Goal: Task Accomplishment & Management: Use online tool/utility

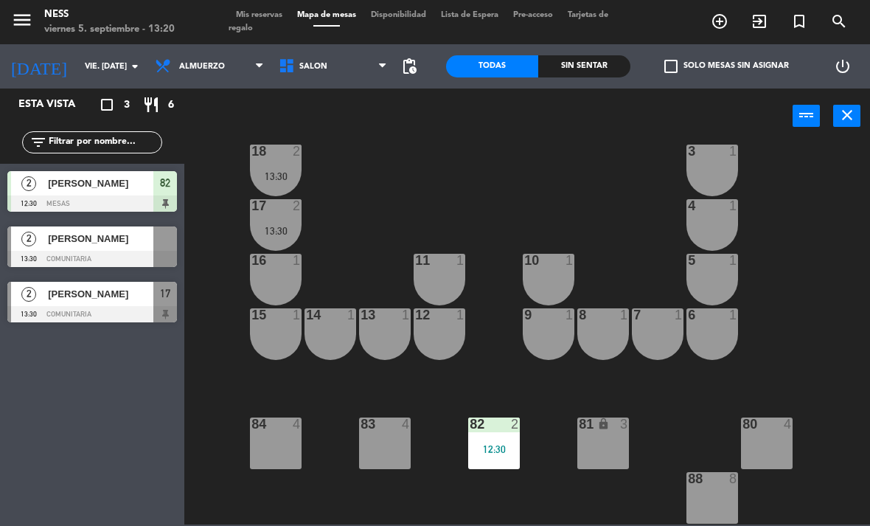
scroll to position [133, 0]
click at [710, 324] on div "6 1" at bounding box center [713, 334] width 52 height 52
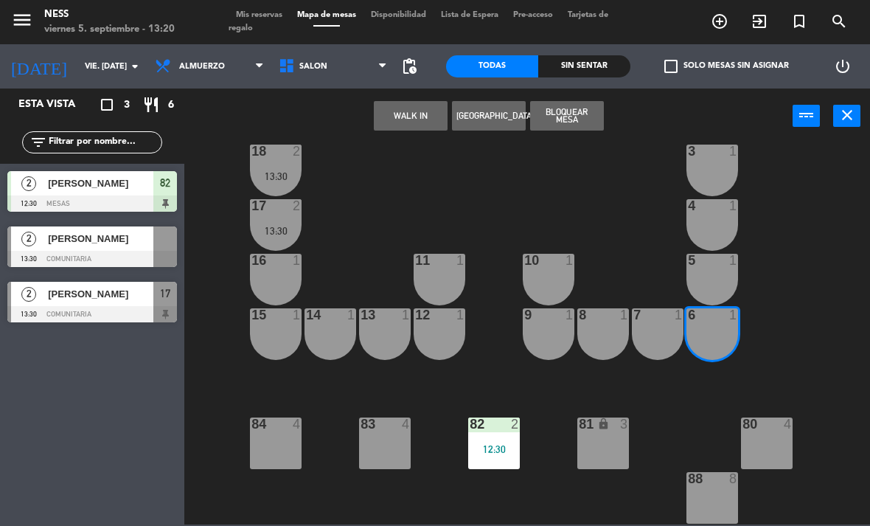
click at [419, 110] on button "WALK IN" at bounding box center [411, 115] width 74 height 29
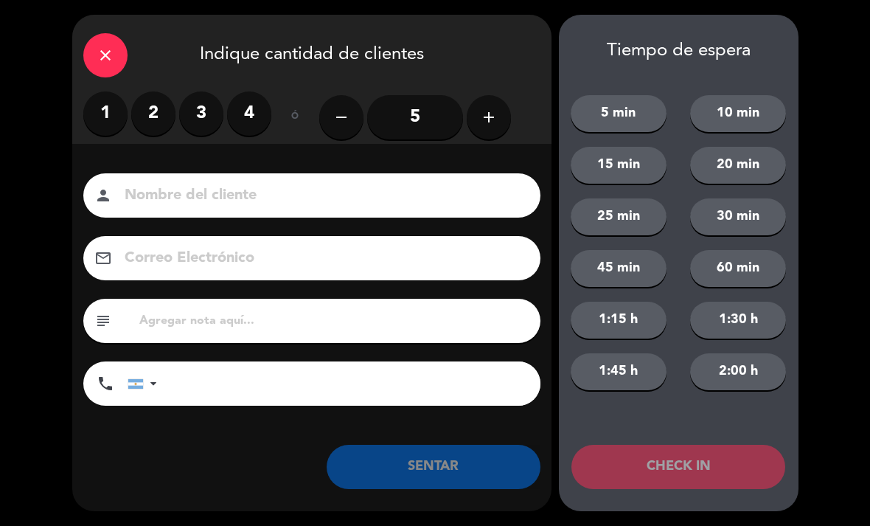
click at [151, 113] on label "2" at bounding box center [153, 113] width 44 height 44
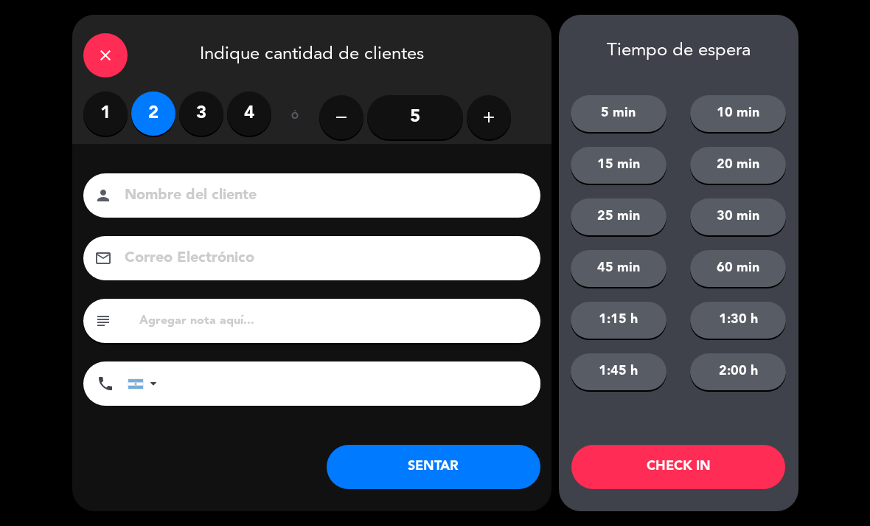
click at [485, 454] on button "SENTAR" at bounding box center [434, 467] width 214 height 44
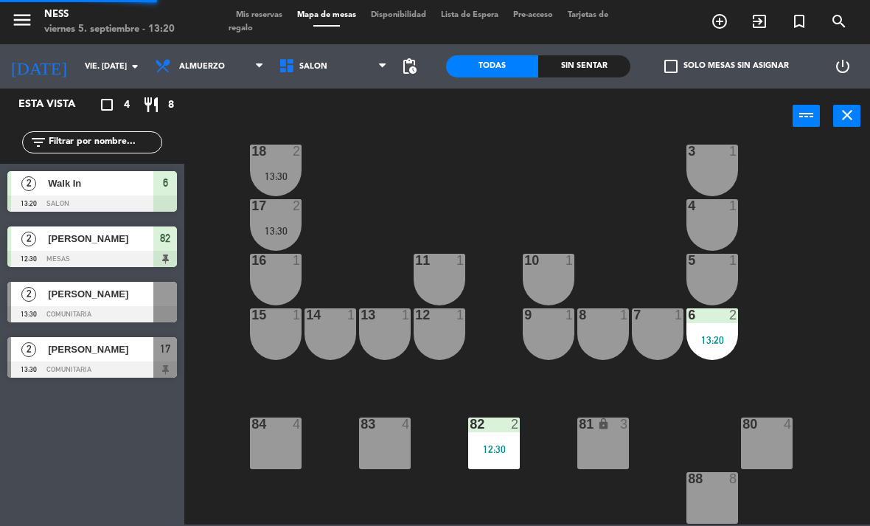
click at [718, 324] on div "6 2 13:20" at bounding box center [713, 334] width 52 height 52
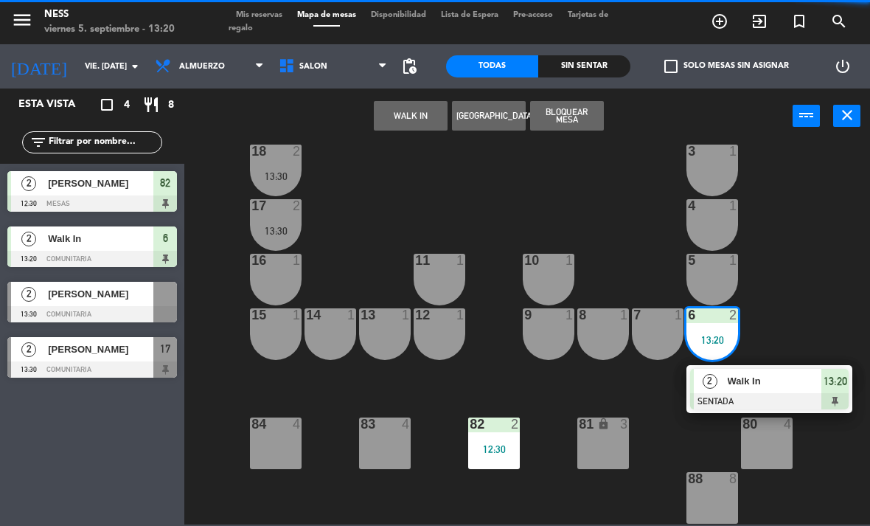
click at [762, 383] on span "Walk In" at bounding box center [775, 380] width 94 height 15
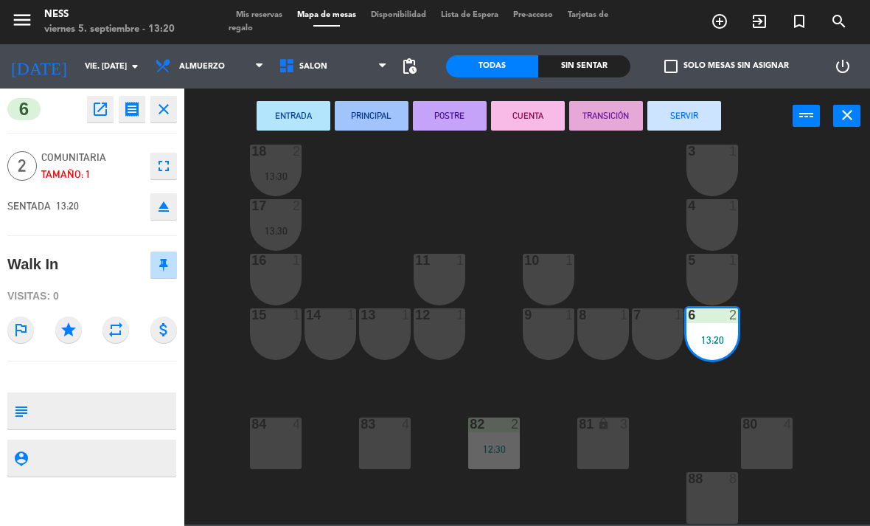
click at [664, 333] on div "7 1" at bounding box center [658, 334] width 52 height 52
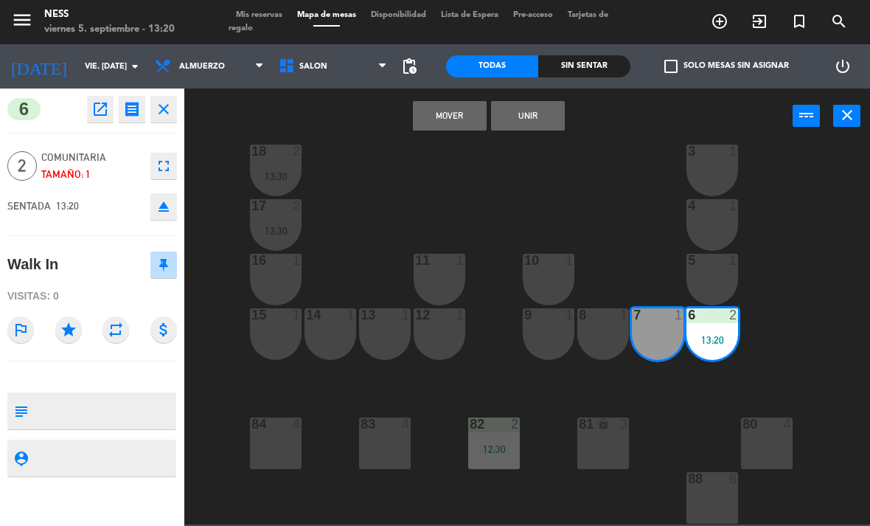
click at [527, 104] on button "Unir" at bounding box center [528, 115] width 74 height 29
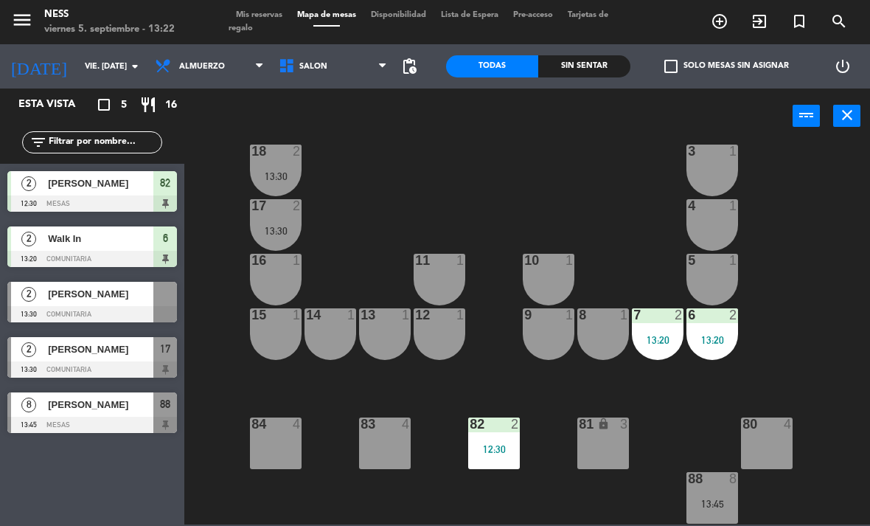
click at [89, 399] on span "[PERSON_NAME]" at bounding box center [100, 404] width 105 height 15
click at [103, 296] on span "[PERSON_NAME]" at bounding box center [100, 293] width 105 height 15
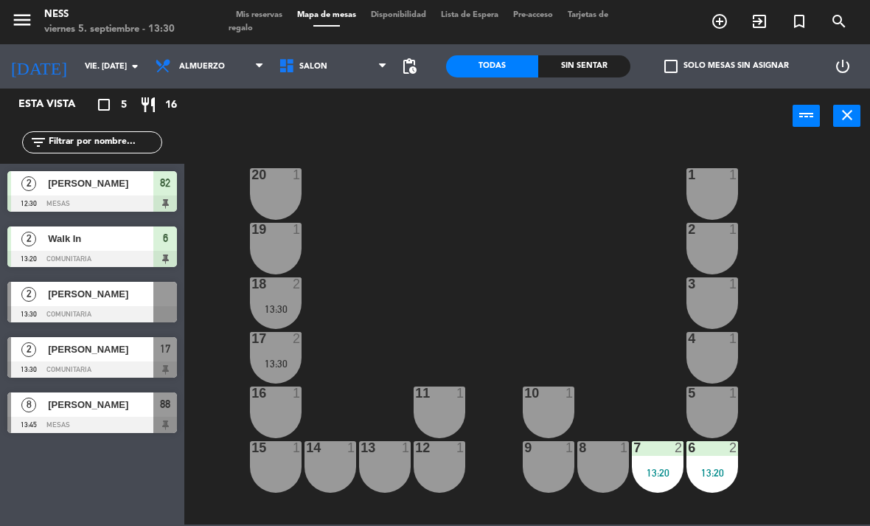
scroll to position [0, 0]
click at [285, 186] on div "20 2 13:30" at bounding box center [276, 194] width 52 height 52
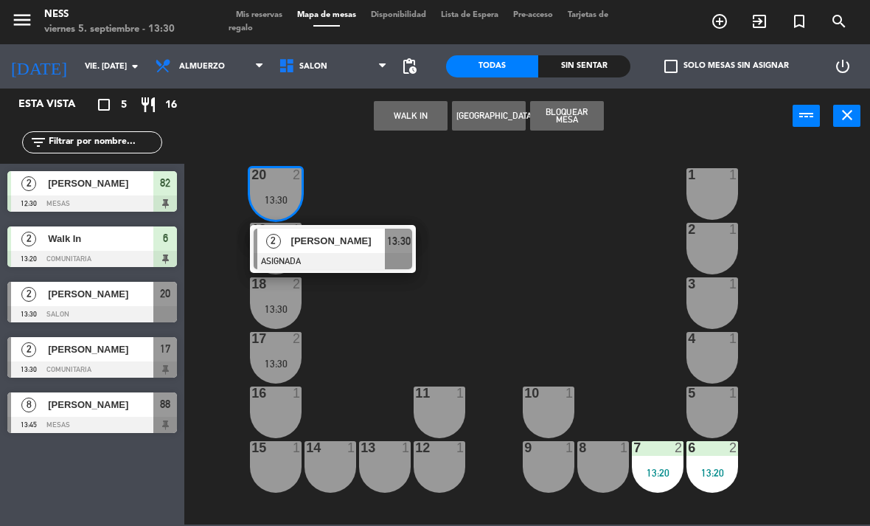
click at [356, 234] on span "[PERSON_NAME]" at bounding box center [338, 240] width 94 height 15
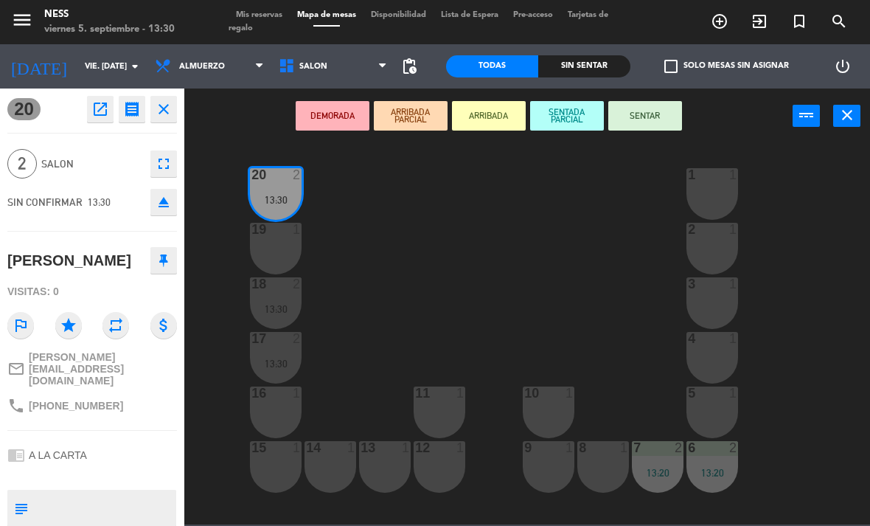
click at [296, 246] on div "19 1" at bounding box center [276, 249] width 52 height 52
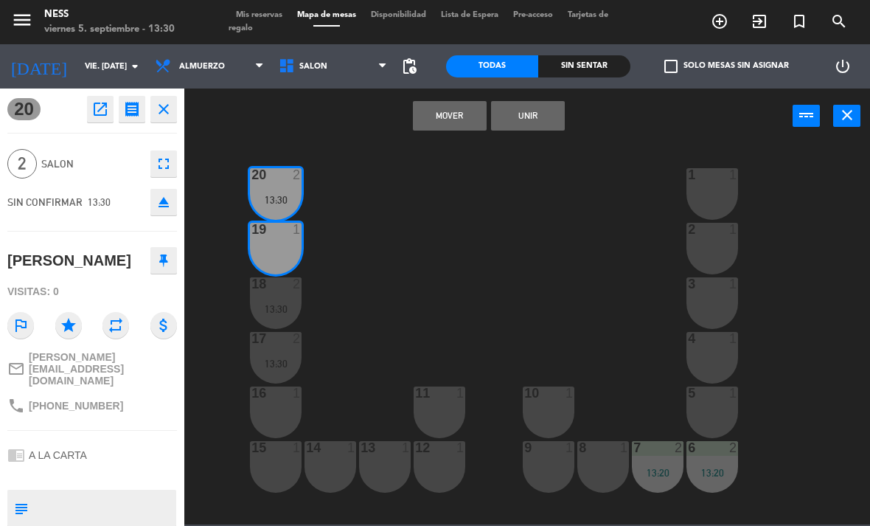
click at [548, 115] on button "Unir" at bounding box center [528, 115] width 74 height 29
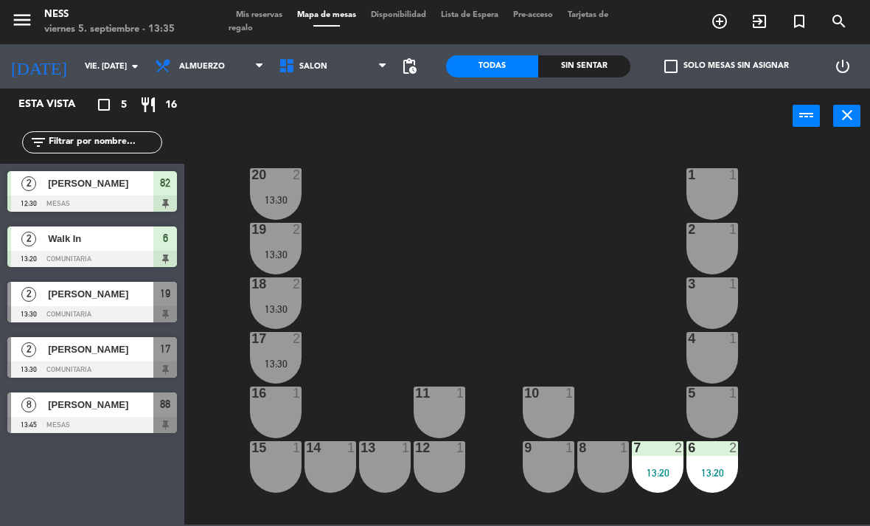
click at [291, 178] on div "2" at bounding box center [300, 174] width 24 height 13
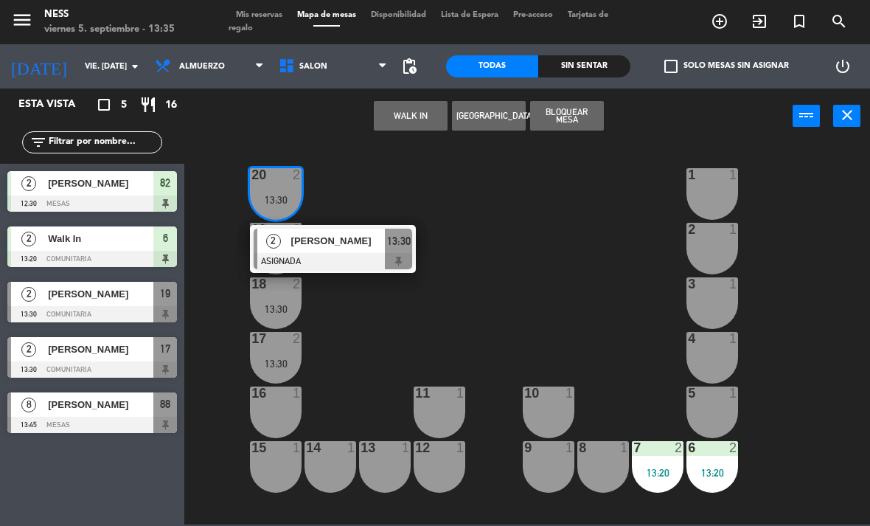
click at [351, 232] on div "[PERSON_NAME]" at bounding box center [338, 241] width 96 height 24
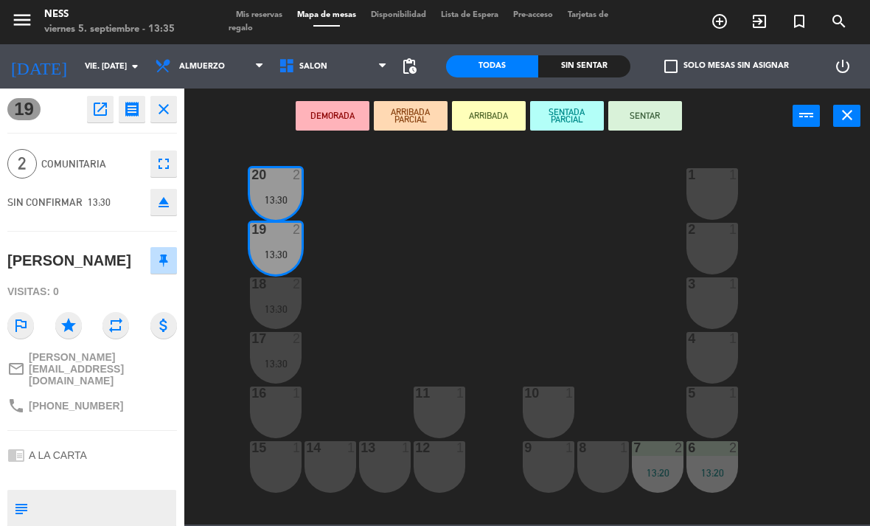
click at [653, 111] on button "SENTAR" at bounding box center [645, 115] width 74 height 29
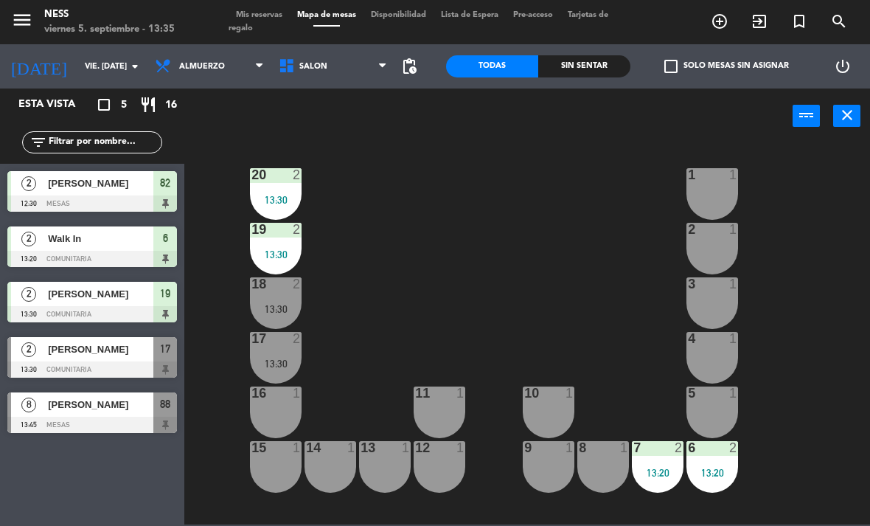
click at [264, 471] on div "15 1" at bounding box center [276, 467] width 52 height 52
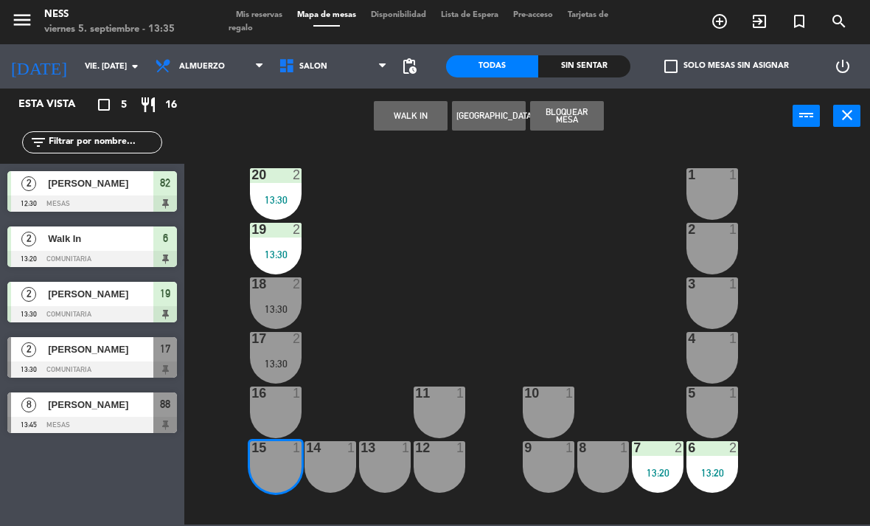
click at [404, 117] on button "WALK IN" at bounding box center [411, 115] width 74 height 29
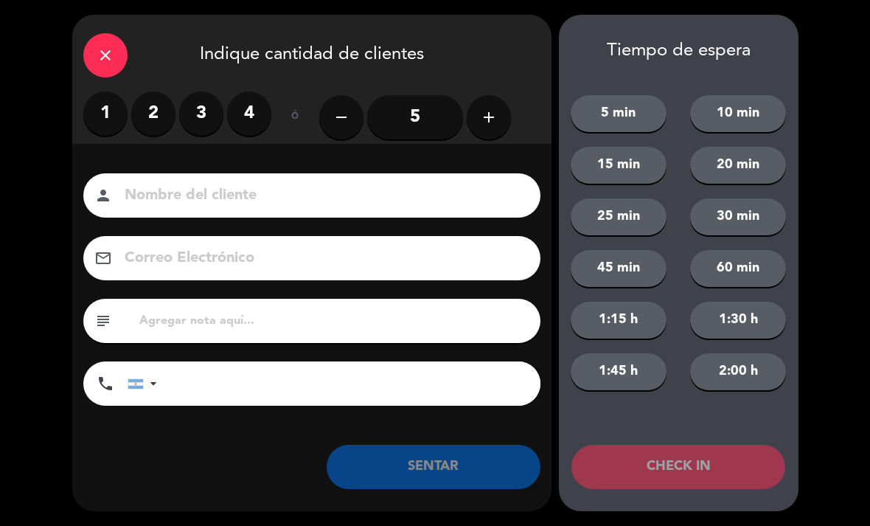
click at [164, 123] on label "2" at bounding box center [153, 113] width 44 height 44
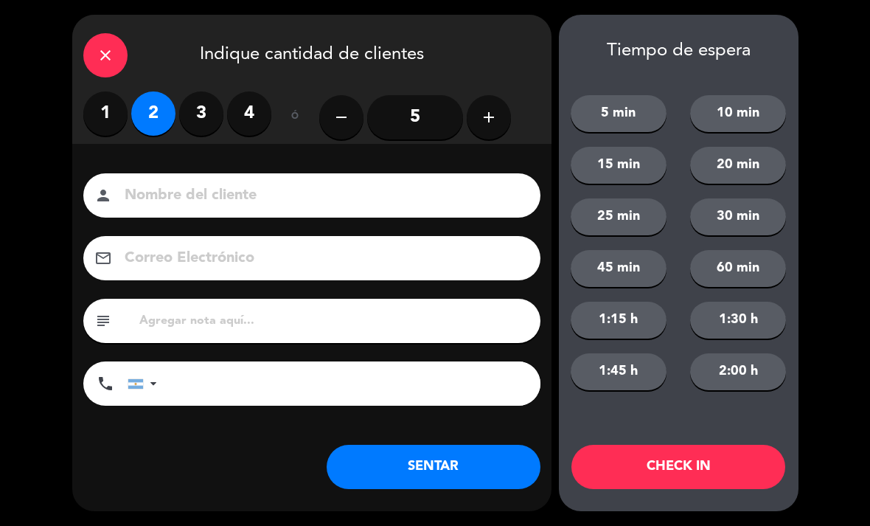
click at [451, 473] on button "SENTAR" at bounding box center [434, 467] width 214 height 44
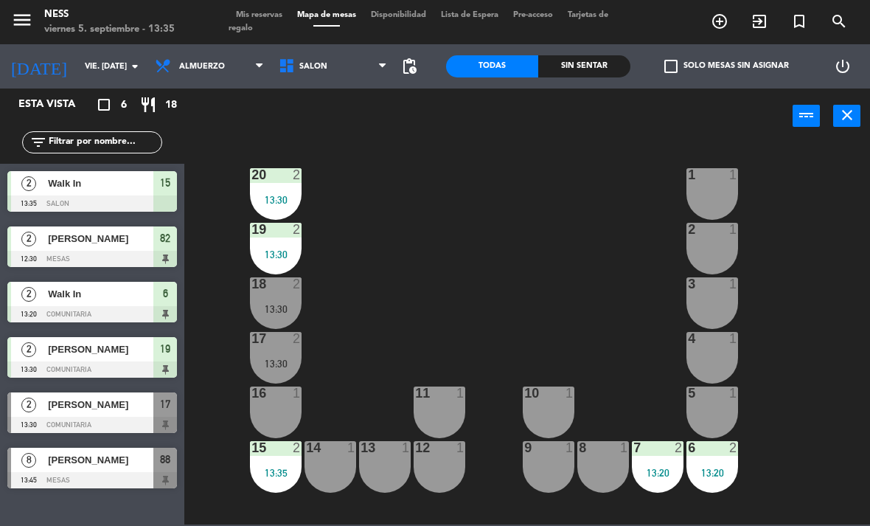
click at [274, 474] on div "13:35" at bounding box center [276, 473] width 52 height 10
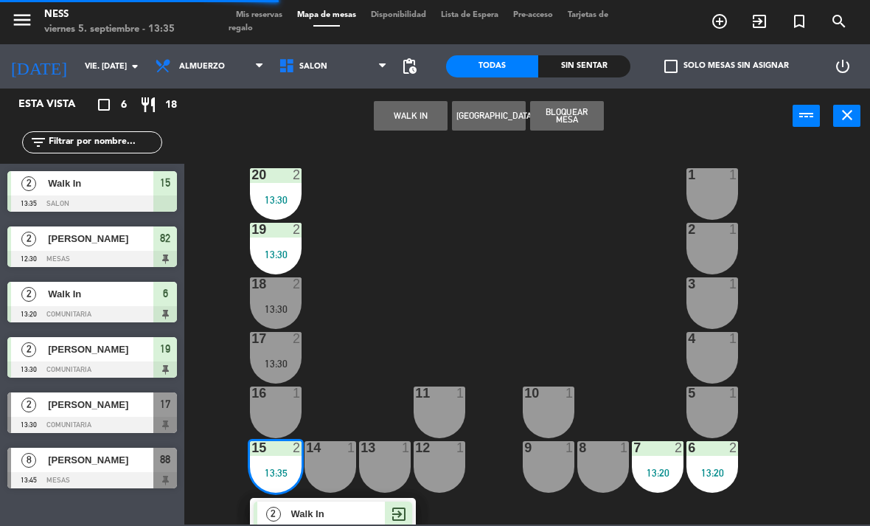
click at [338, 498] on div "2 Walk In SENTADA exit_to_app" at bounding box center [333, 522] width 166 height 48
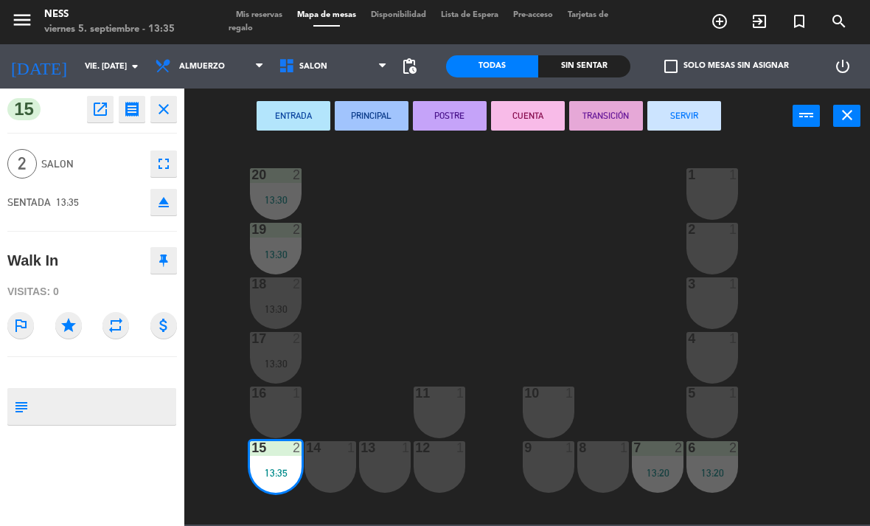
click at [274, 406] on div "16 1" at bounding box center [276, 412] width 52 height 52
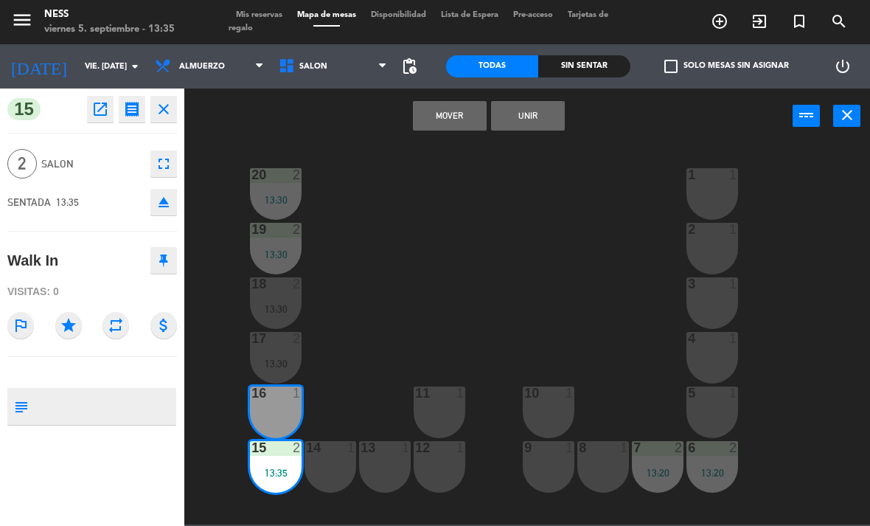
click at [533, 111] on button "Unir" at bounding box center [528, 115] width 74 height 29
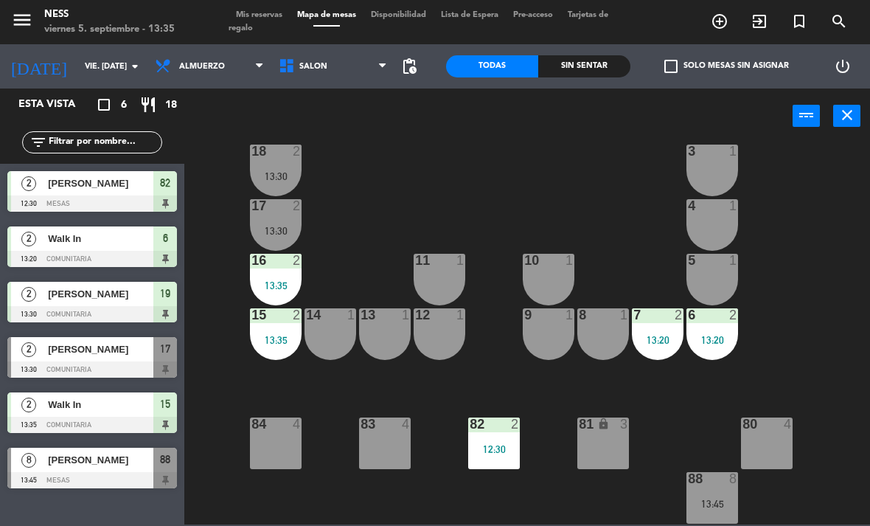
scroll to position [133, 0]
click at [388, 451] on div "13:30" at bounding box center [385, 449] width 52 height 10
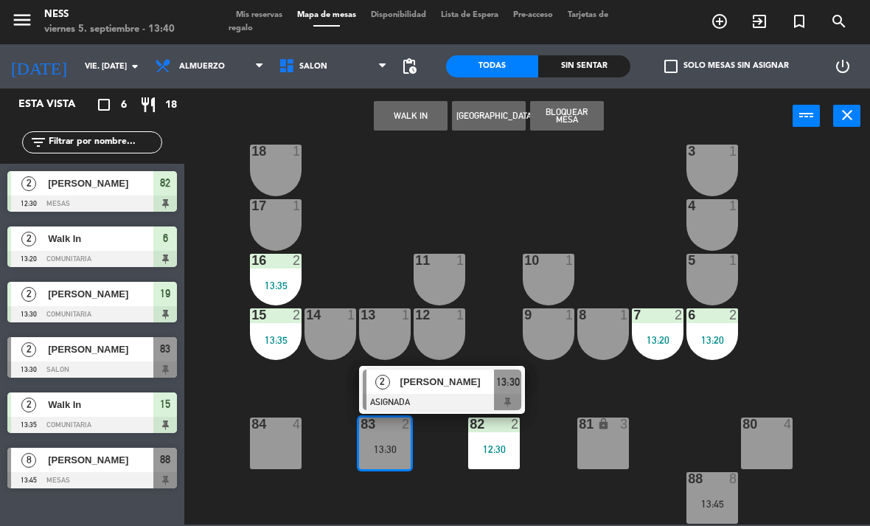
click at [473, 374] on span "[PERSON_NAME]" at bounding box center [447, 381] width 94 height 15
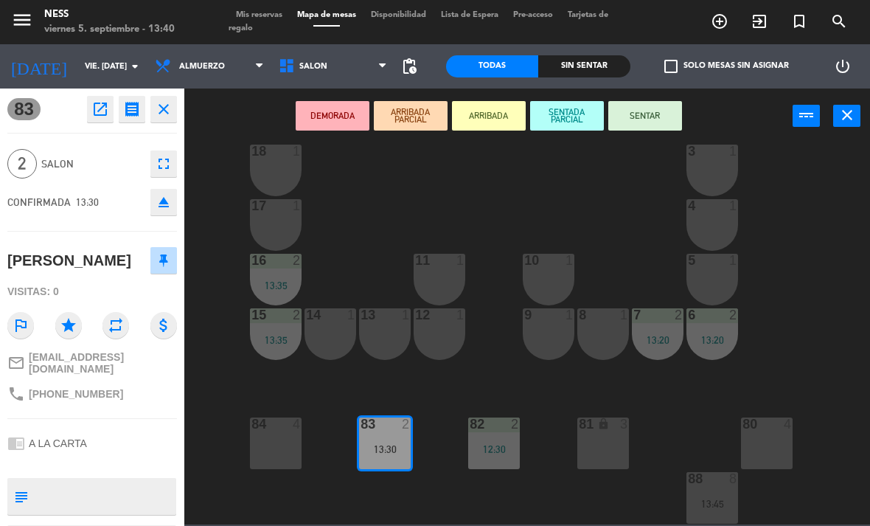
click at [672, 109] on button "SENTAR" at bounding box center [645, 115] width 74 height 29
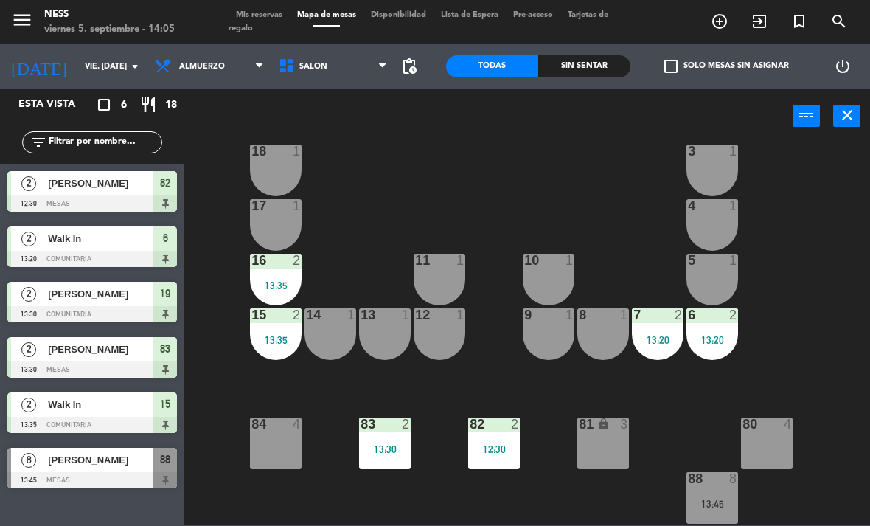
click at [270, 16] on span "Mis reservas" at bounding box center [259, 15] width 61 height 8
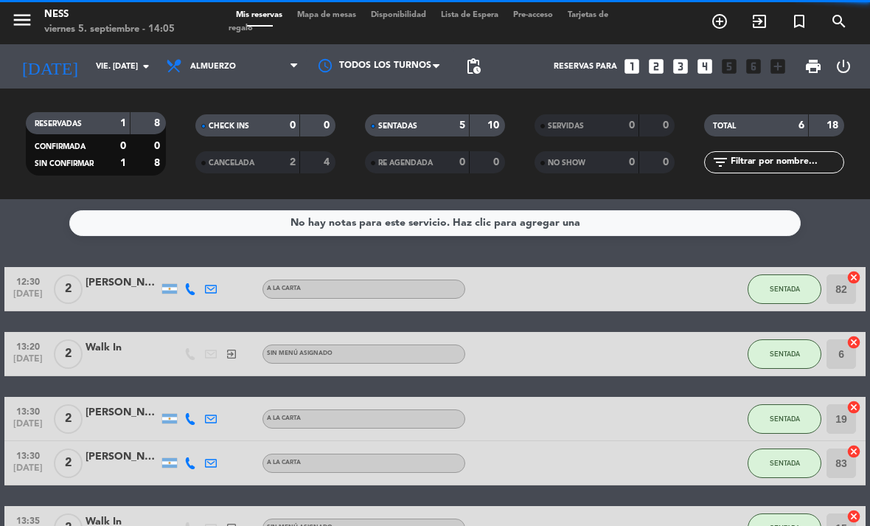
click at [335, 14] on span "Mapa de mesas" at bounding box center [327, 15] width 74 height 8
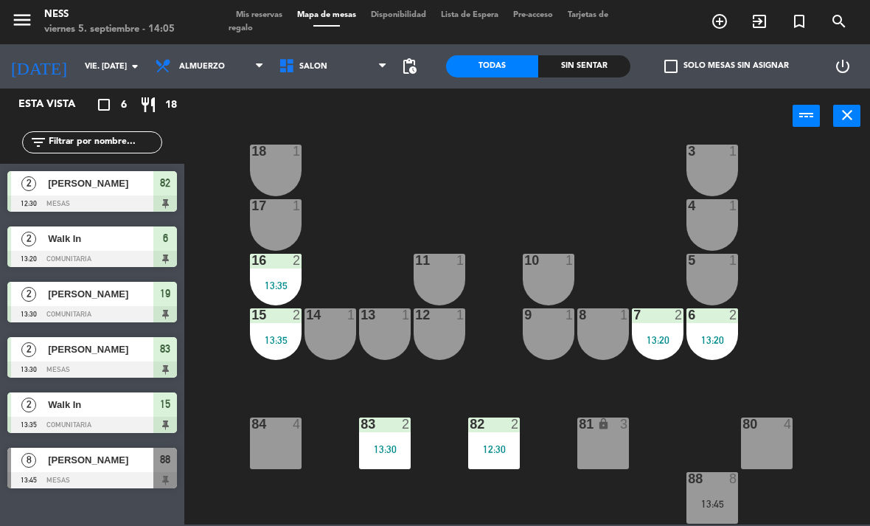
scroll to position [133, 0]
click at [498, 433] on div "82 2 12:30" at bounding box center [494, 443] width 52 height 52
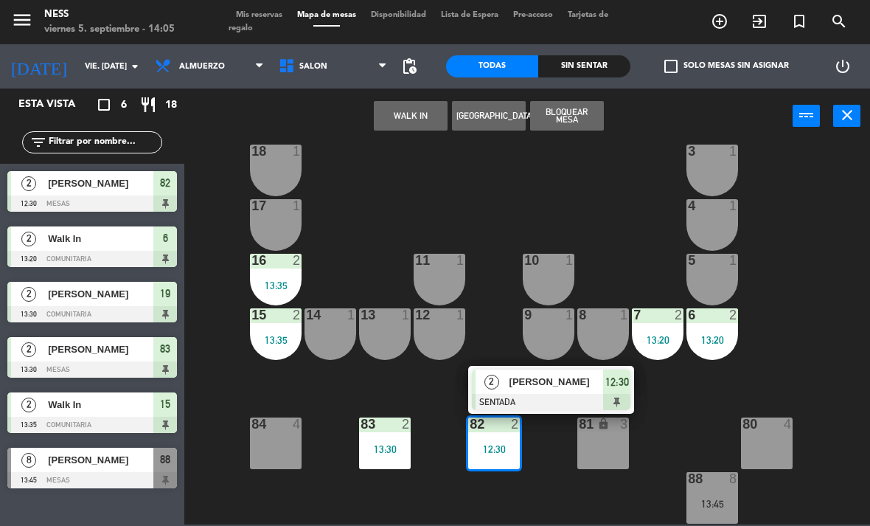
click at [558, 383] on span "[PERSON_NAME]" at bounding box center [557, 381] width 94 height 15
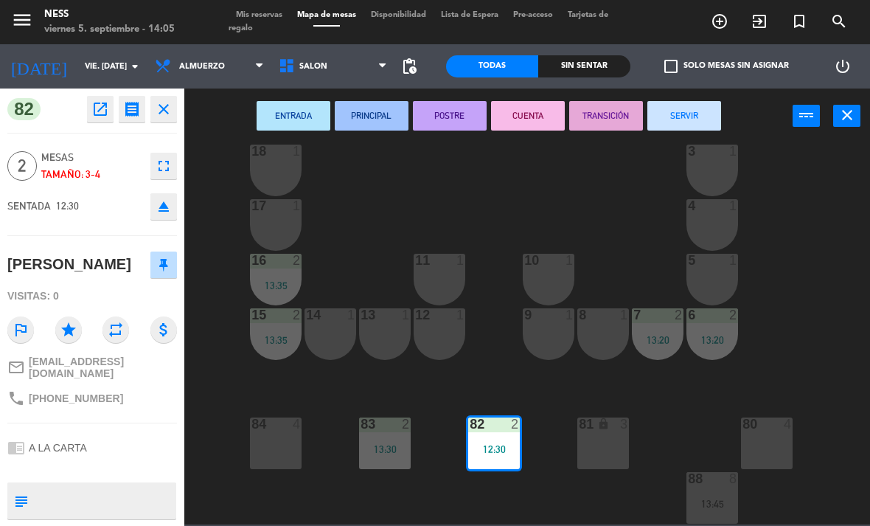
click at [699, 117] on button "SERVIR" at bounding box center [684, 115] width 74 height 29
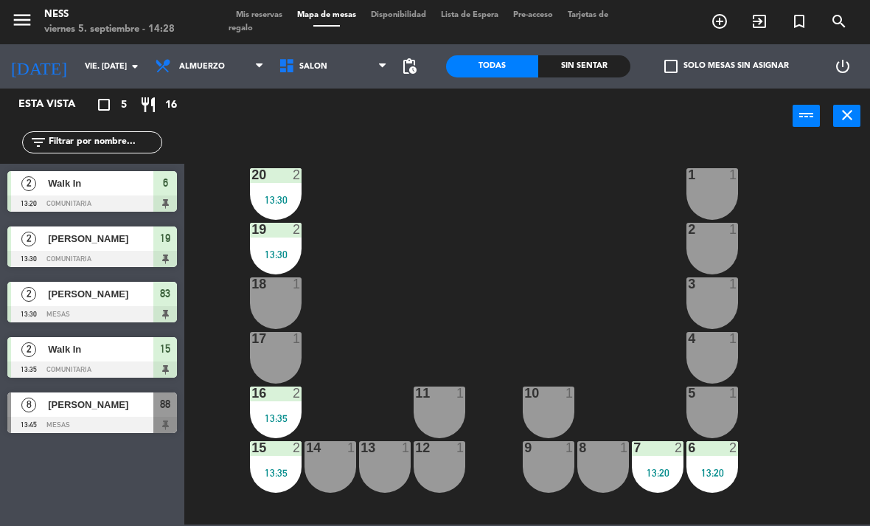
scroll to position [0, 0]
click at [708, 190] on div "1 1" at bounding box center [713, 194] width 52 height 52
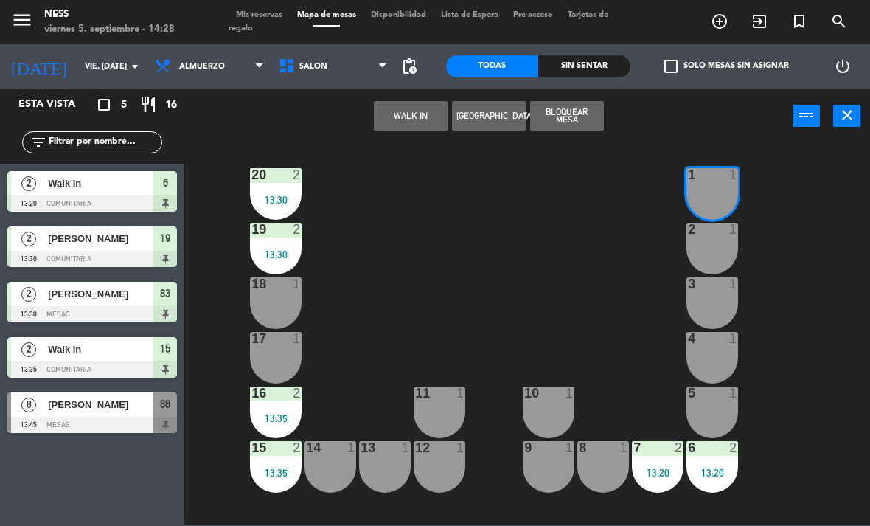
click at [397, 119] on button "WALK IN" at bounding box center [411, 115] width 74 height 29
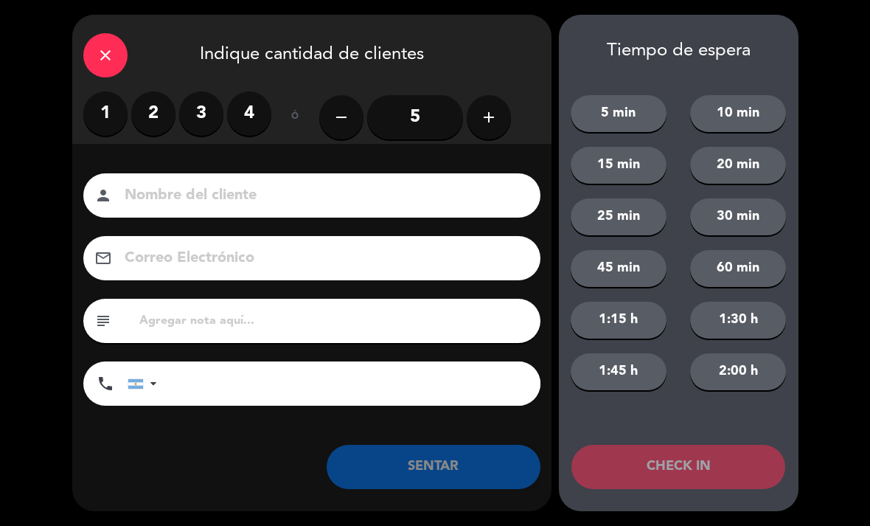
click at [152, 123] on label "2" at bounding box center [153, 113] width 44 height 44
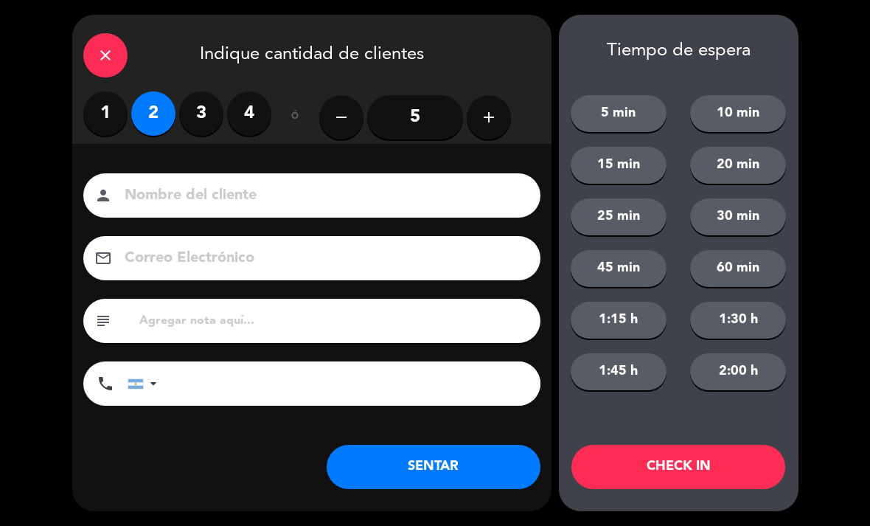
click at [498, 468] on button "SENTAR" at bounding box center [434, 467] width 214 height 44
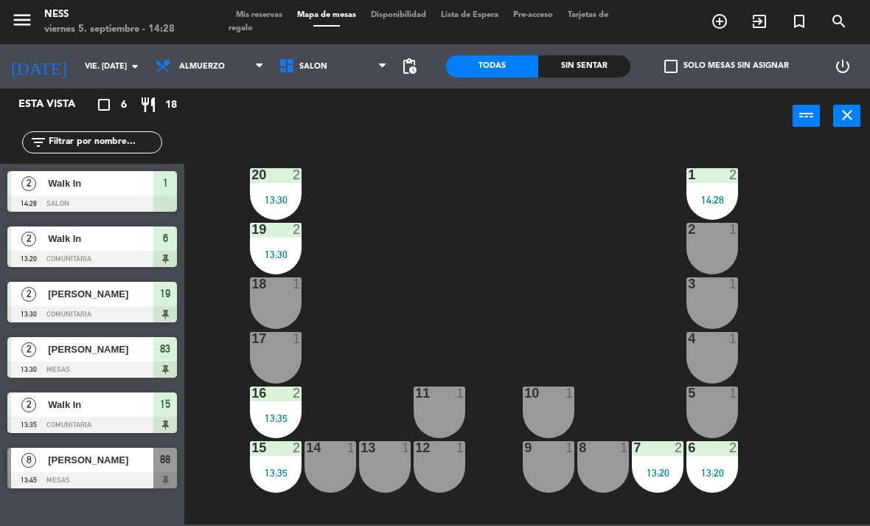
click at [715, 198] on div "14:28" at bounding box center [713, 200] width 52 height 10
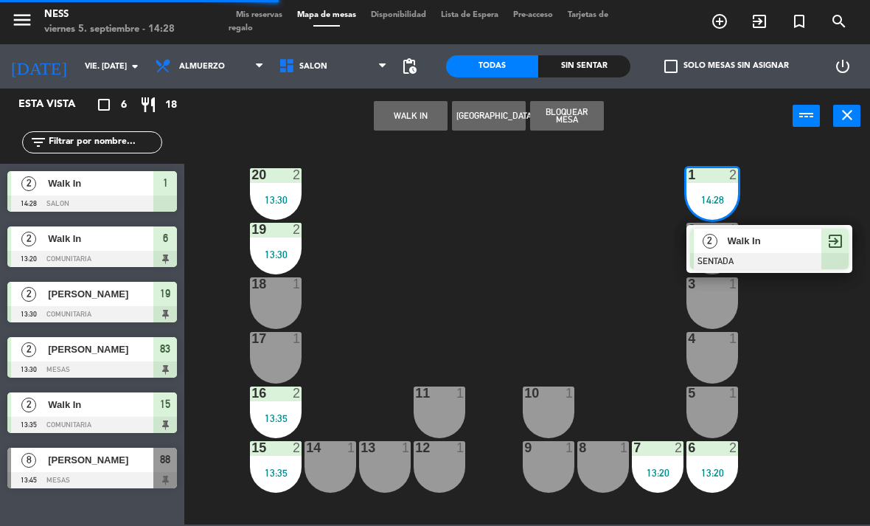
click at [771, 239] on span "Walk In" at bounding box center [775, 240] width 94 height 15
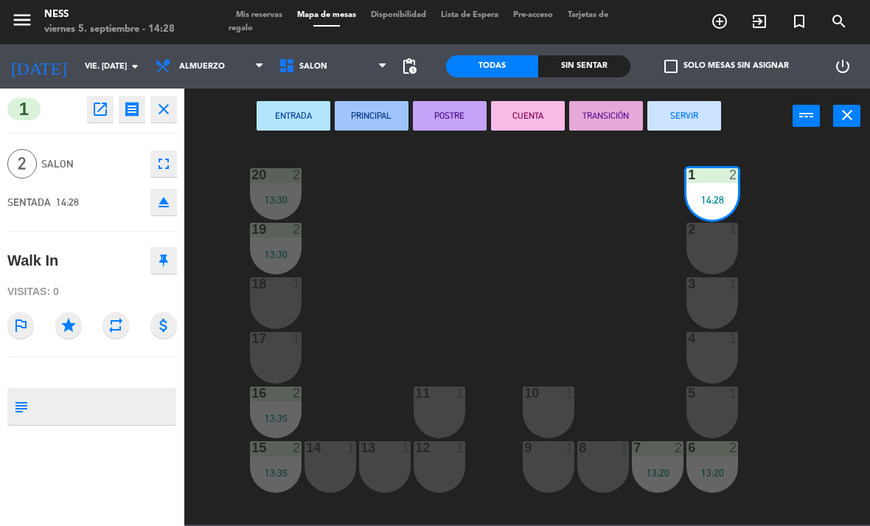
click at [715, 250] on div "2 1" at bounding box center [713, 249] width 52 height 52
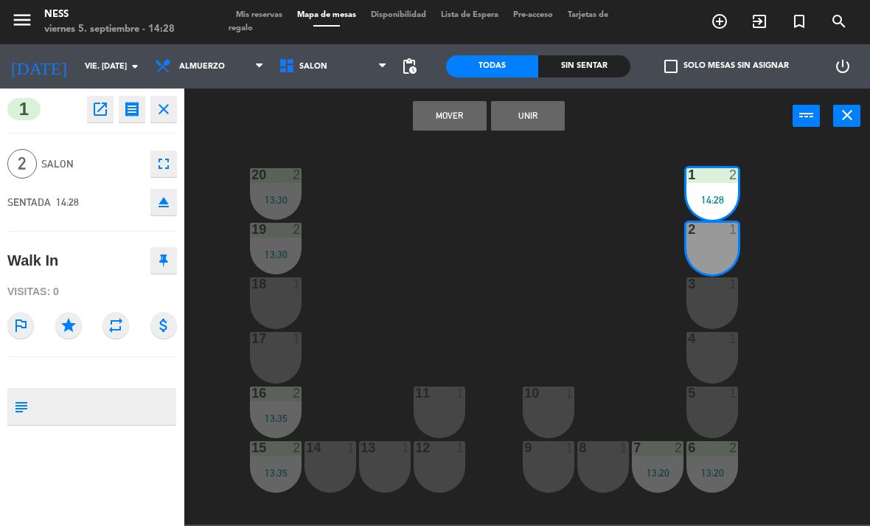
click at [546, 113] on button "Unir" at bounding box center [528, 115] width 74 height 29
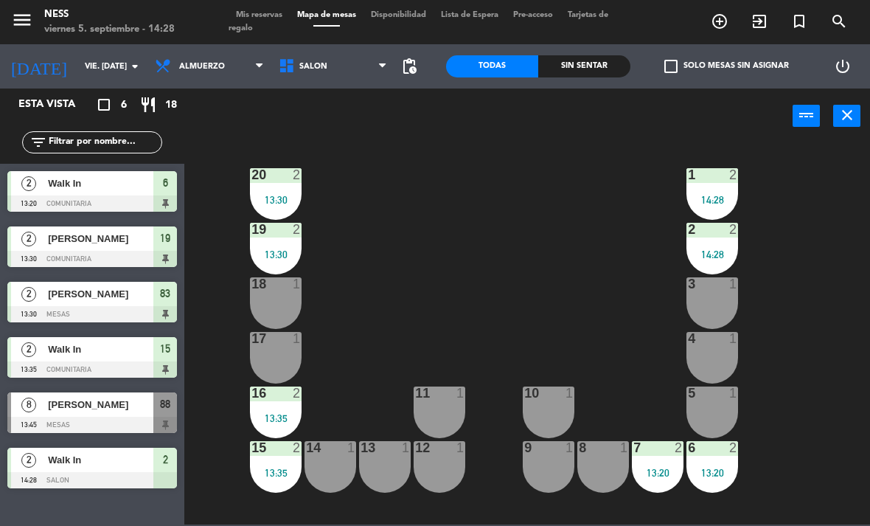
click at [819, 351] on div "20 2 13:30 1 2 14:28 19 2 13:30 2 2 14:28 18 1 3 1 17 1 4 1 16 2 13:35 11 1 10 …" at bounding box center [531, 333] width 677 height 382
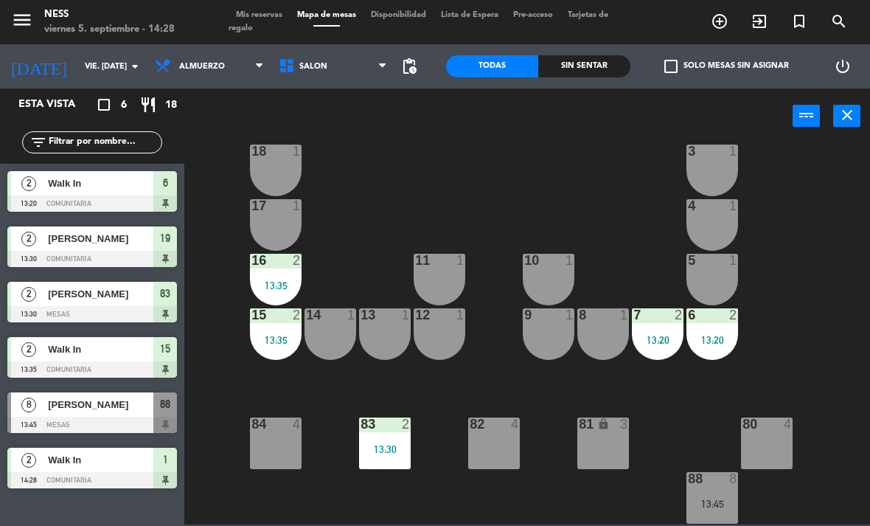
scroll to position [133, 0]
click at [737, 507] on div "13:45" at bounding box center [713, 503] width 52 height 10
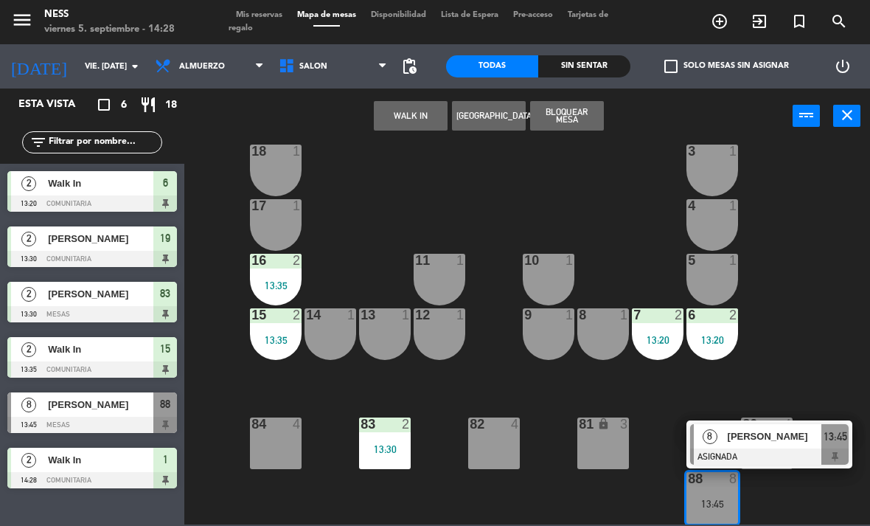
click at [743, 437] on span "[PERSON_NAME]" at bounding box center [775, 435] width 94 height 15
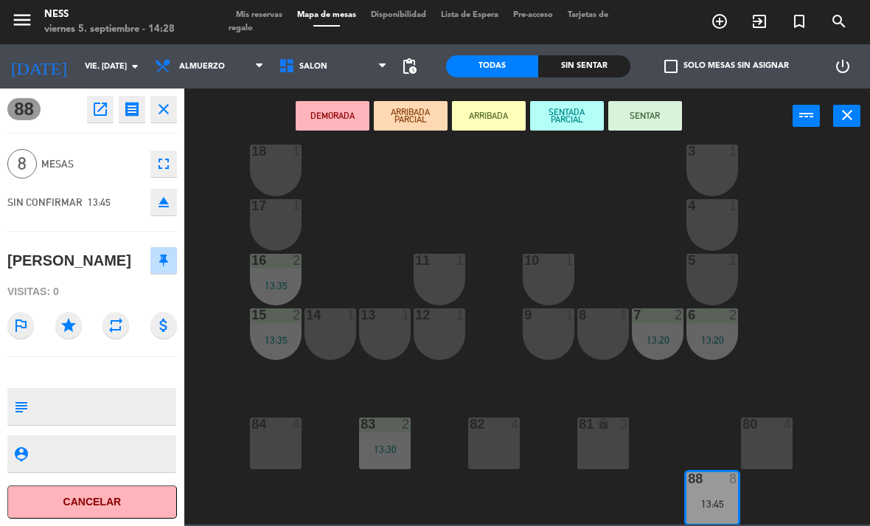
click at [565, 113] on button "SENTADA PARCIAL" at bounding box center [567, 115] width 74 height 29
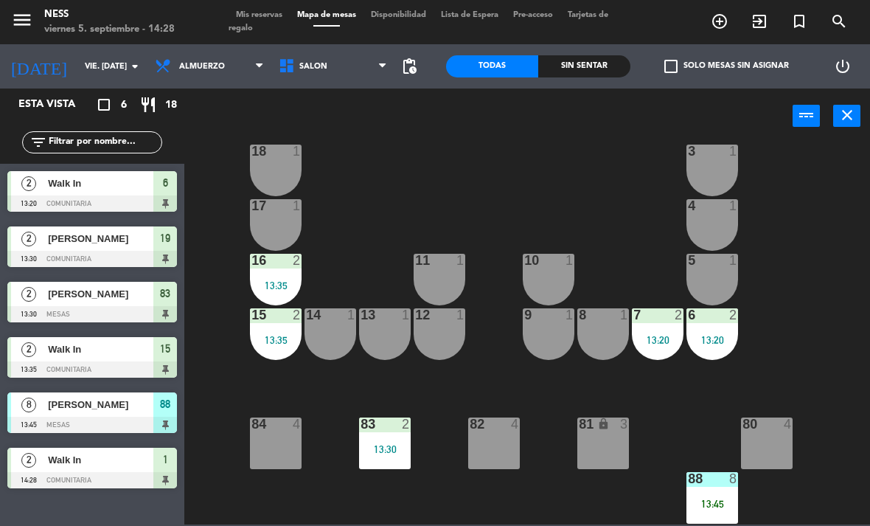
click at [597, 184] on div "20 2 13:30 1 2 14:28 19 2 13:30 2 2 14:28 18 1 3 1 17 1 4 1 16 2 13:35 11 1 10 …" at bounding box center [531, 333] width 677 height 382
